Goal: Navigation & Orientation: Find specific page/section

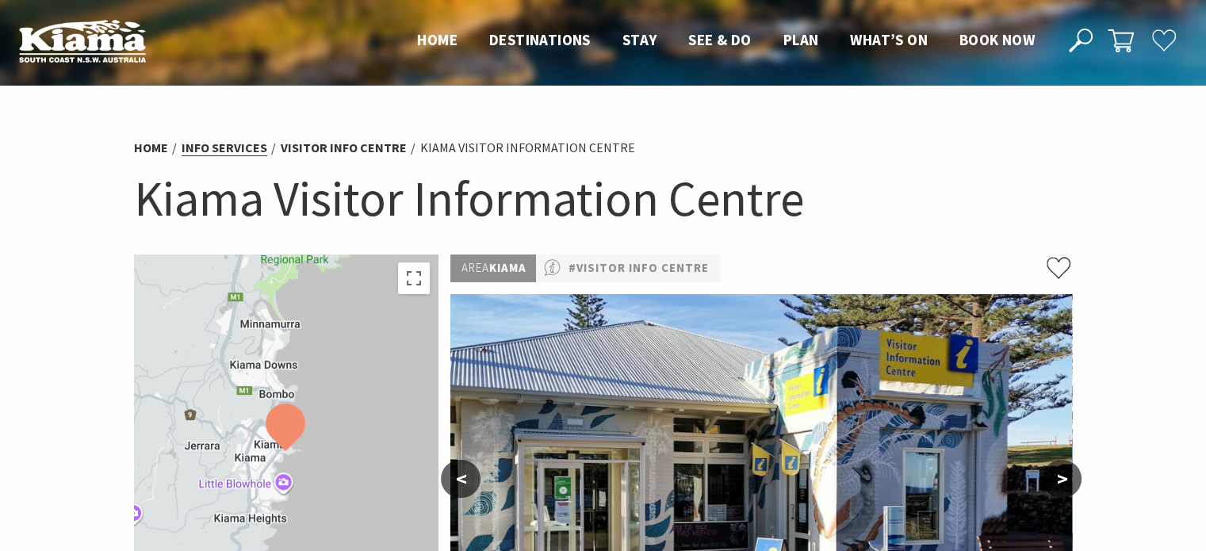
click at [221, 145] on link "Info Services" at bounding box center [225, 147] width 86 height 17
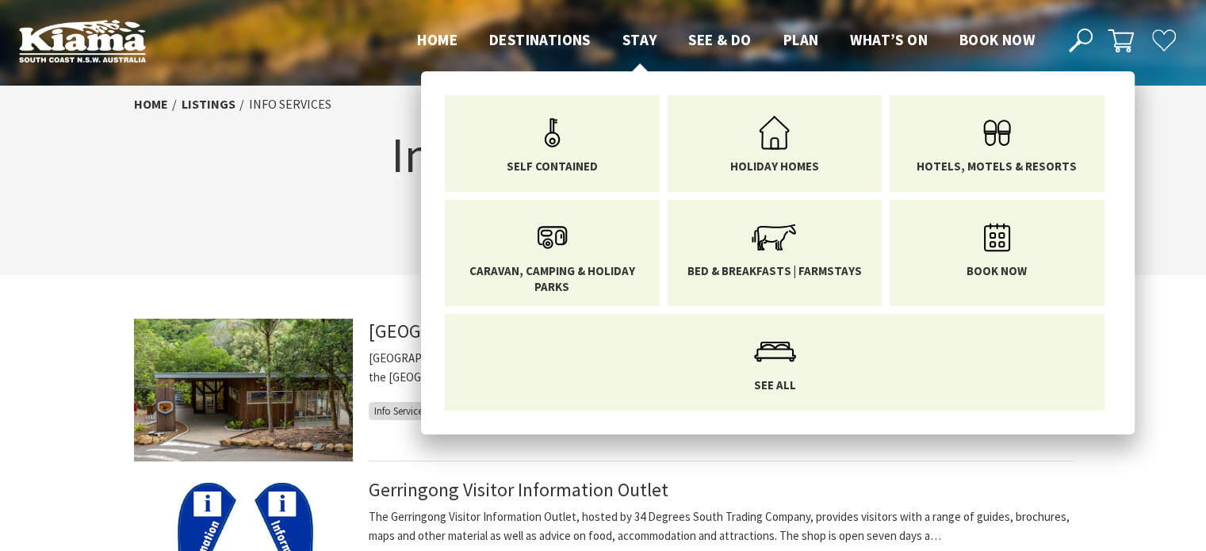
click at [634, 40] on span "Stay" at bounding box center [639, 39] width 35 height 19
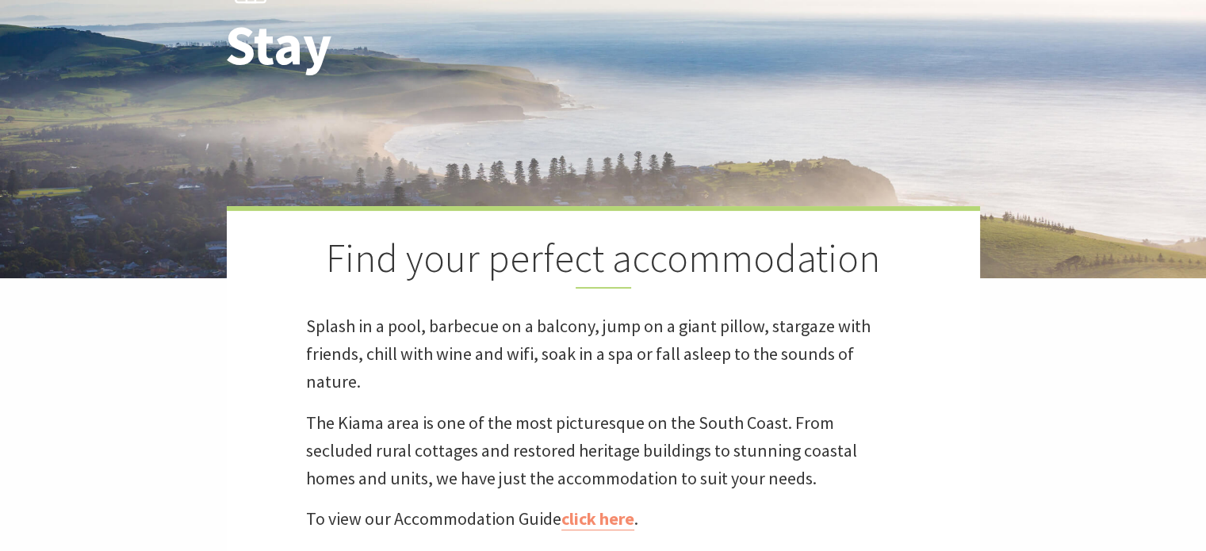
scroll to position [396, 0]
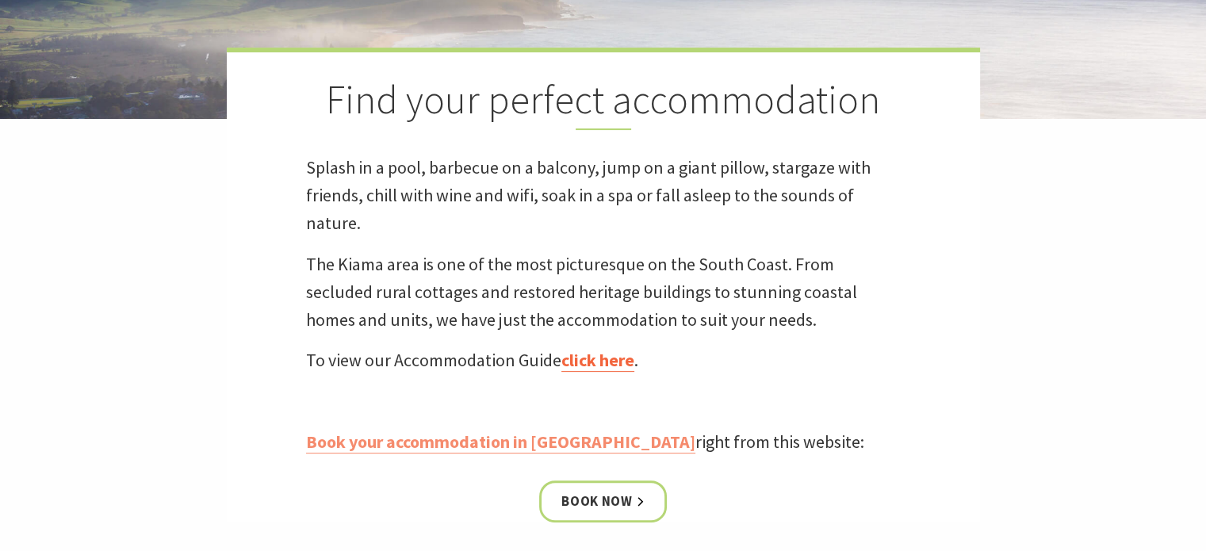
click at [609, 358] on link "click here" at bounding box center [597, 360] width 73 height 23
